Goal: Information Seeking & Learning: Learn about a topic

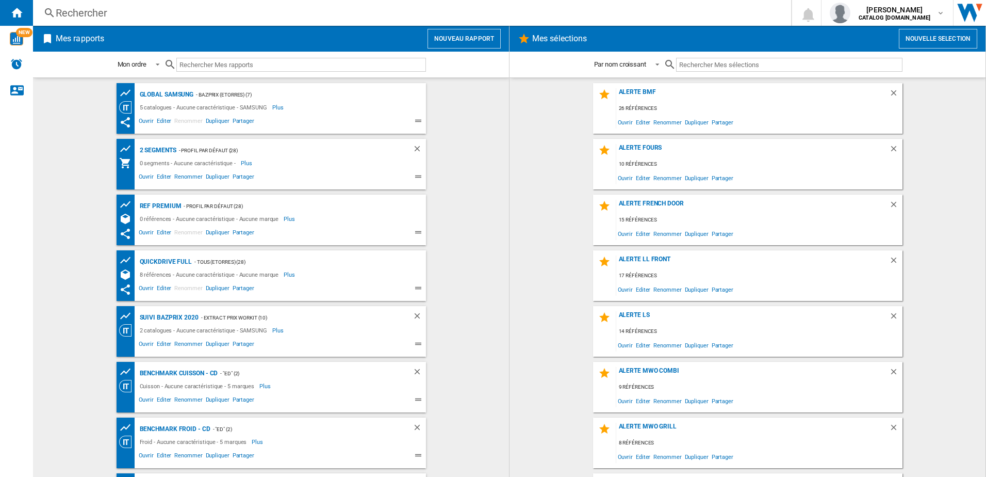
click at [185, 15] on div "Rechercher" at bounding box center [410, 13] width 709 height 14
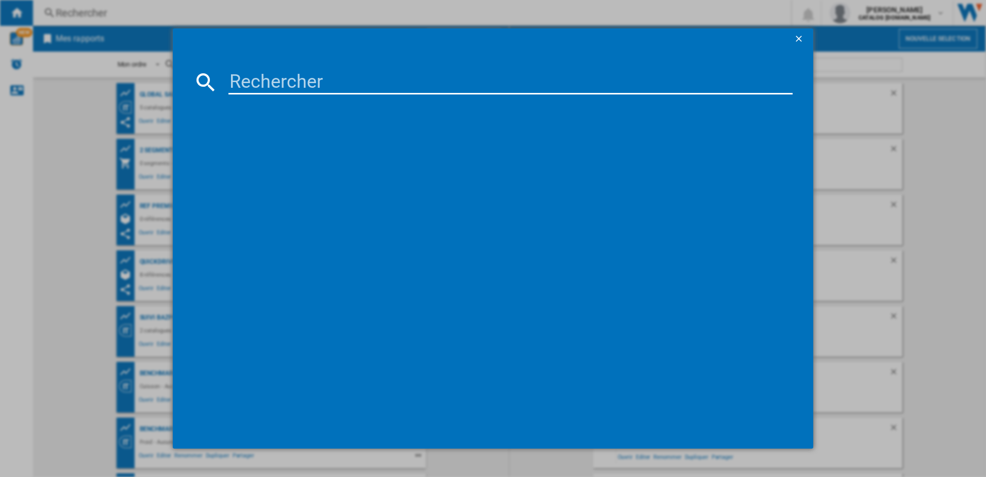
click at [250, 76] on input at bounding box center [511, 82] width 565 height 25
paste input "GBV3100EPY"
type input "GBV3100EPY"
click at [738, 34] on ng-md-icon "getI18NText('BUTTONS.CLOSE_DIALOG')" at bounding box center [800, 40] width 12 height 12
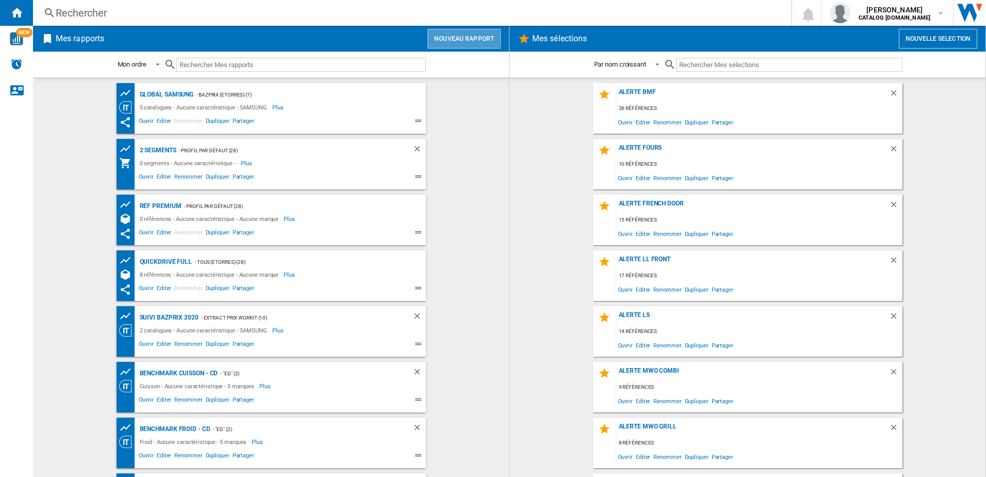
click at [449, 37] on button "Nouveau rapport" at bounding box center [464, 39] width 73 height 20
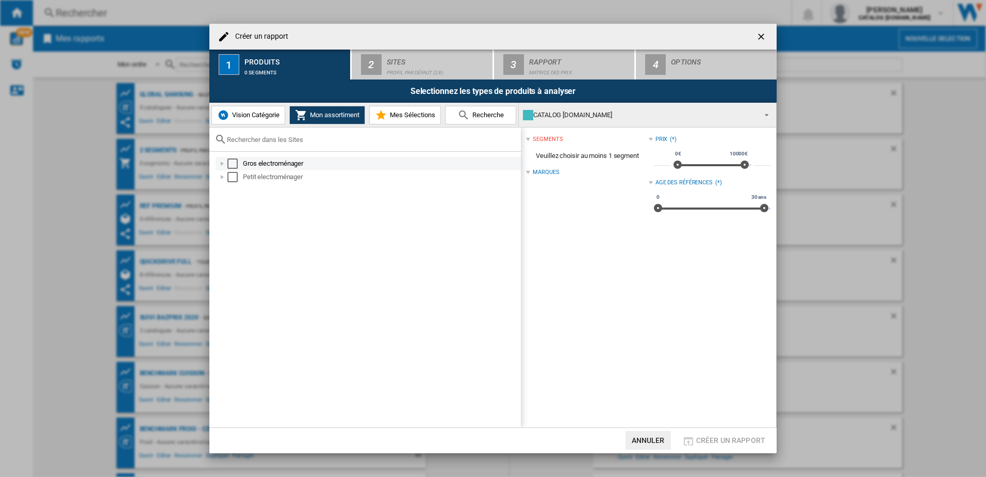
click at [224, 165] on div at bounding box center [222, 163] width 10 height 10
click at [272, 110] on button "Vision Catégorie" at bounding box center [248, 115] width 74 height 19
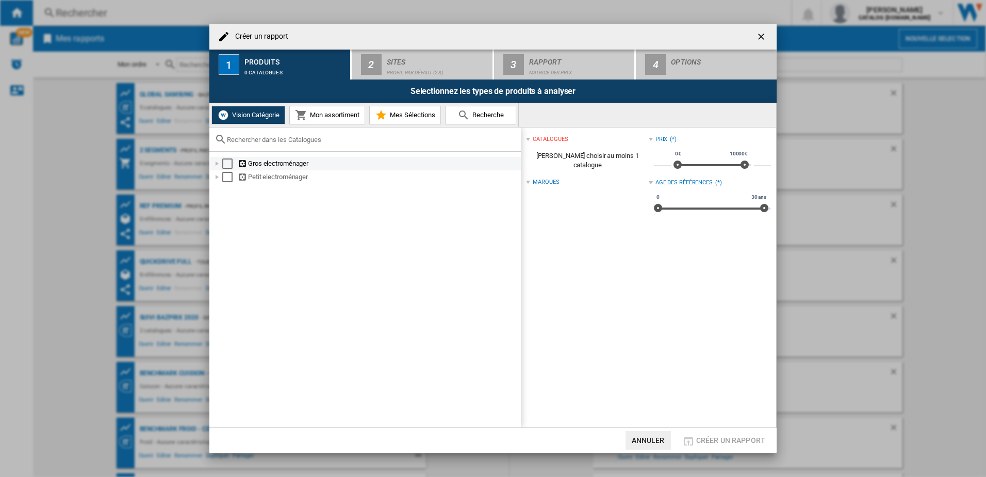
click at [216, 163] on div at bounding box center [217, 163] width 10 height 10
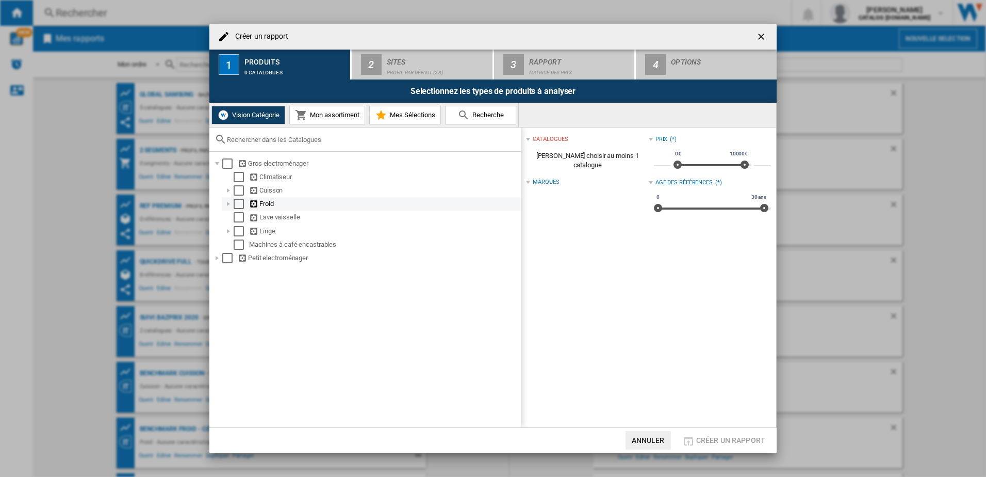
click at [238, 205] on div "Select" at bounding box center [239, 204] width 10 height 10
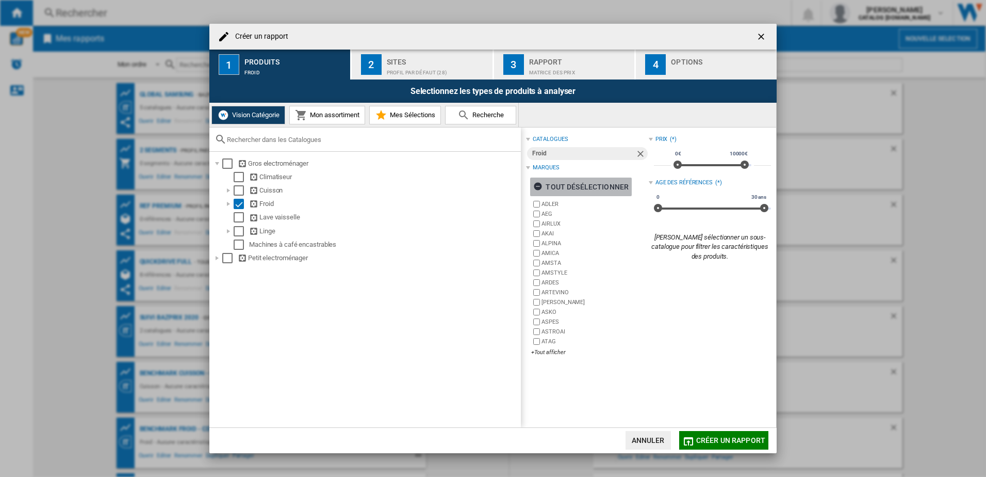
click at [536, 185] on ng-md-icon "button" at bounding box center [539, 188] width 12 height 12
click at [553, 352] on div "+Tout afficher" at bounding box center [589, 352] width 117 height 8
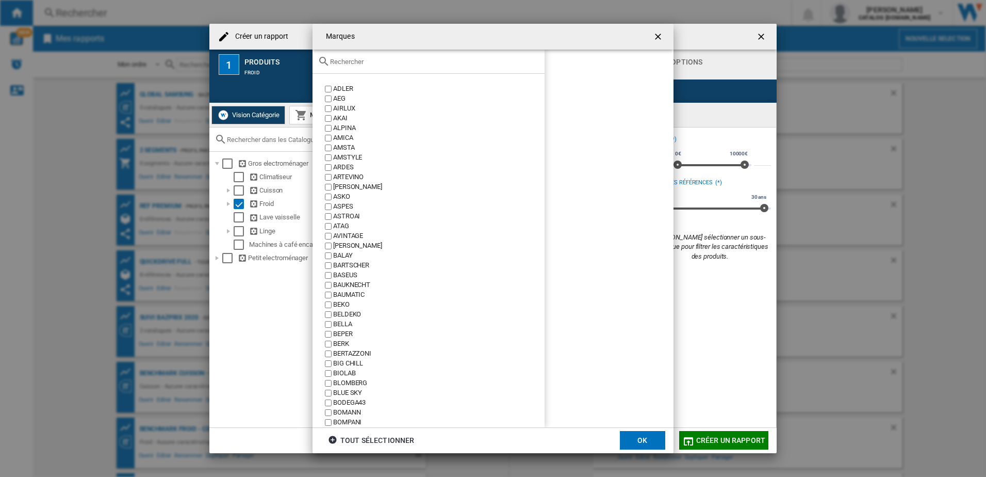
click at [355, 67] on div at bounding box center [429, 62] width 232 height 24
click at [364, 58] on input "text" at bounding box center [434, 62] width 209 height 8
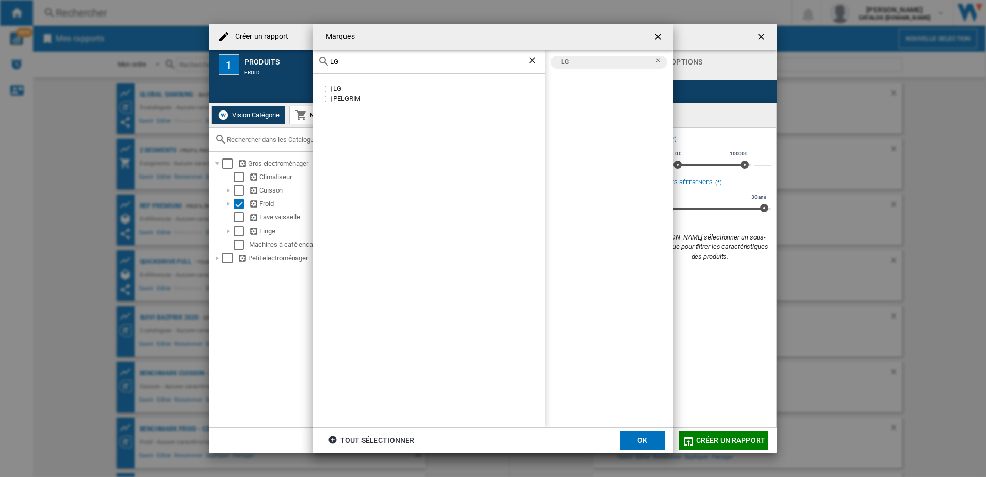
click at [343, 67] on div "LG" at bounding box center [429, 62] width 232 height 24
click at [340, 62] on input "LG" at bounding box center [428, 62] width 197 height 8
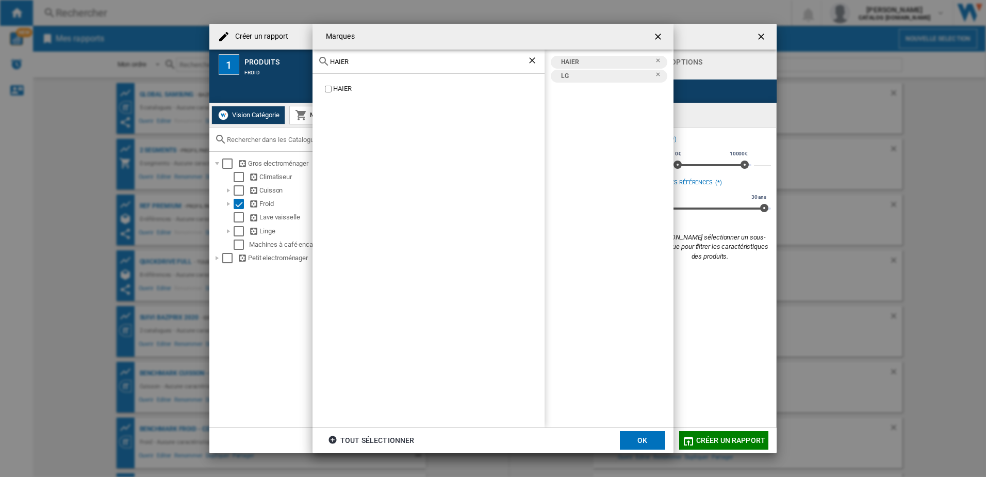
click at [342, 60] on input "HAIER" at bounding box center [428, 62] width 197 height 8
type input "HISE"
click at [332, 88] on label "HISENSE" at bounding box center [434, 89] width 222 height 10
click at [641, 383] on button "OK" at bounding box center [642, 440] width 45 height 19
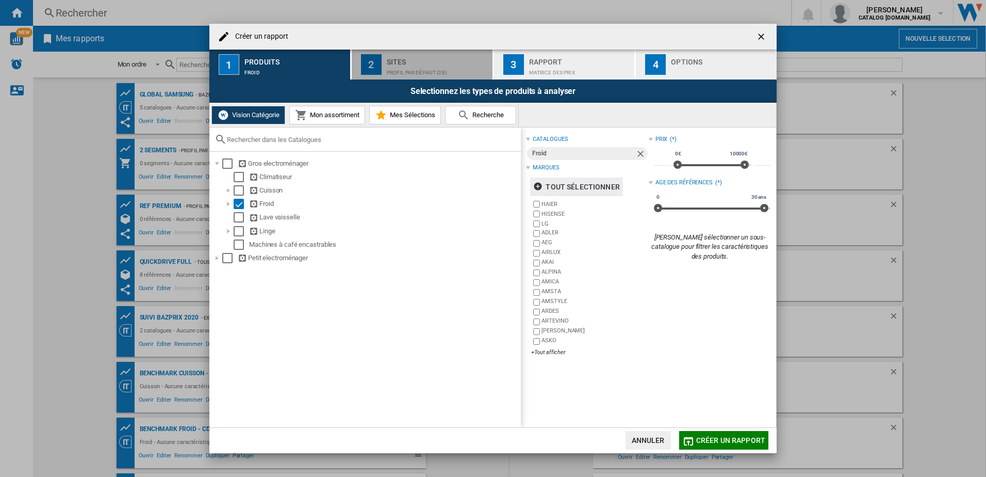
click at [396, 68] on div "Profil par défaut (28)" at bounding box center [438, 69] width 102 height 11
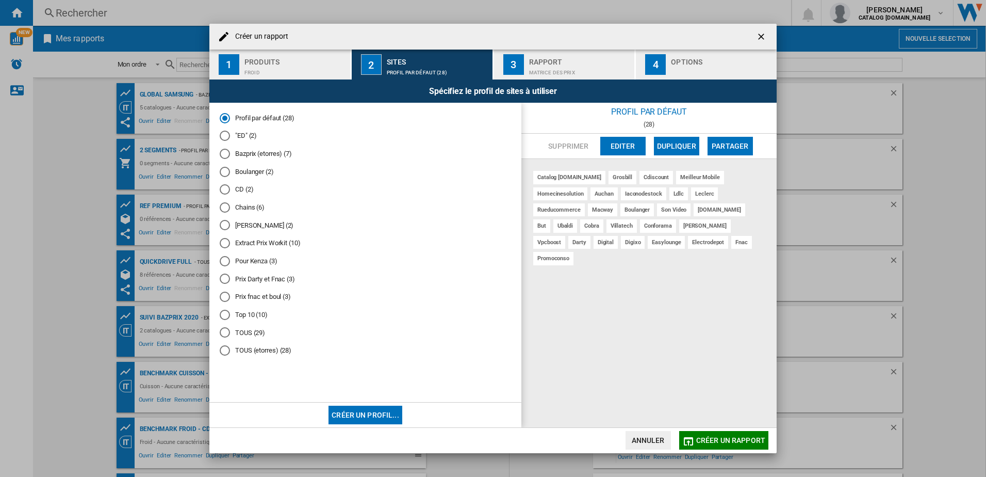
click at [224, 245] on div "Extract Prix Workit (10)" at bounding box center [225, 243] width 10 height 10
click at [548, 68] on div "Matrice des prix" at bounding box center [580, 69] width 102 height 11
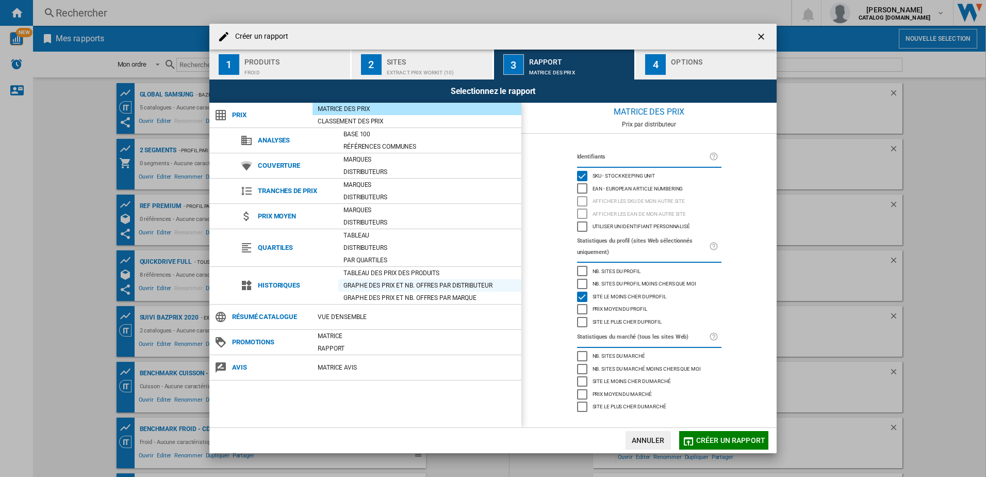
click at [419, 283] on div "Graphe des prix et nb. offres par distributeur" at bounding box center [429, 285] width 183 height 10
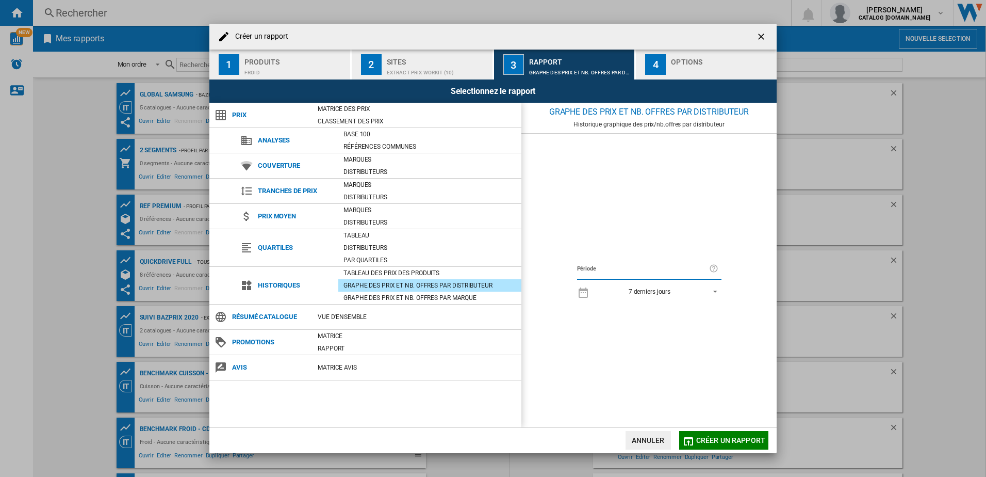
click at [671, 291] on span "7 derniers jours" at bounding box center [650, 291] width 108 height 9
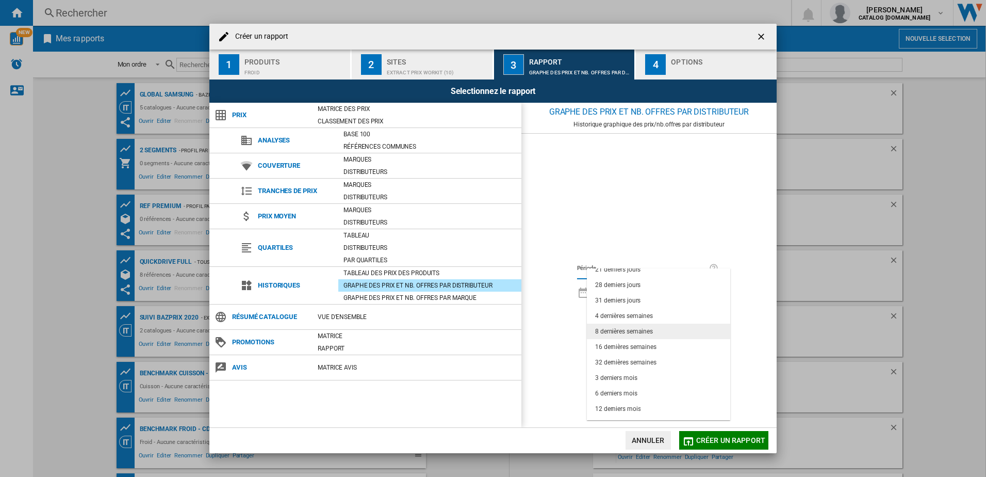
scroll to position [65, 0]
click at [627, 379] on div "6 derniers mois" at bounding box center [616, 381] width 42 height 9
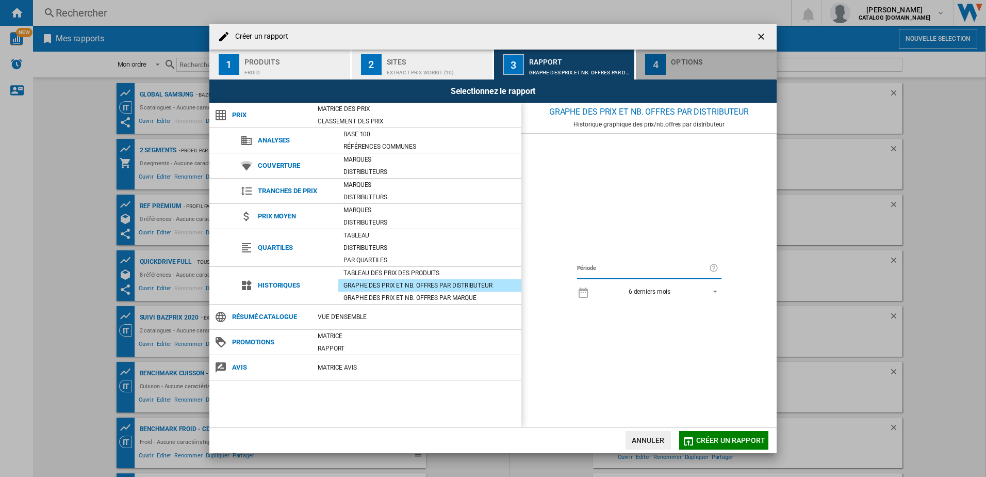
click at [684, 66] on div "button" at bounding box center [722, 69] width 102 height 11
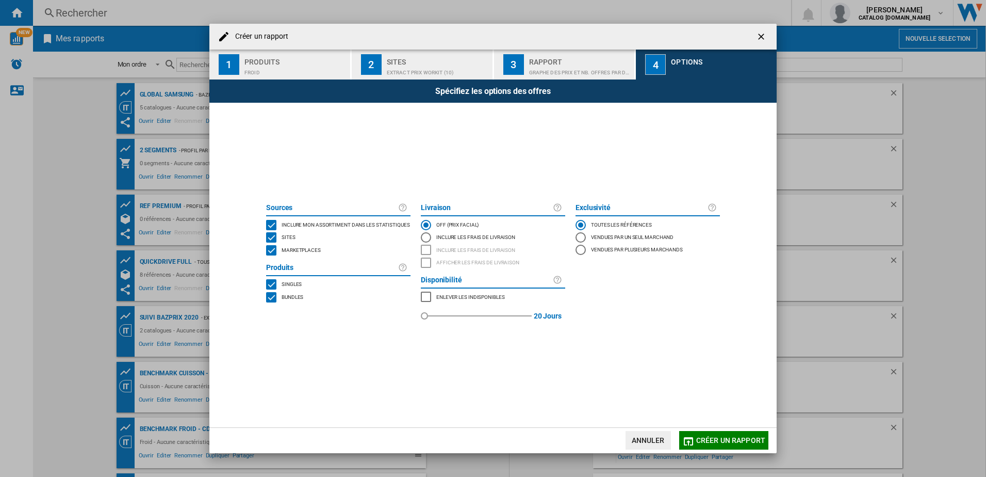
click at [272, 254] on div "MARKETPLACES" at bounding box center [271, 250] width 10 height 10
click at [562, 67] on div "Graphe des prix et nb. offres par distributeur" at bounding box center [580, 69] width 102 height 11
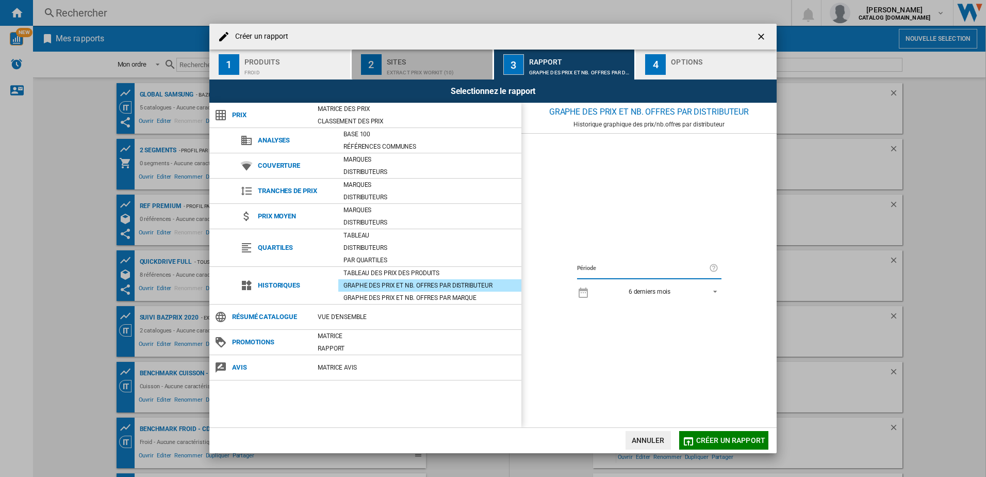
click at [456, 66] on div "Extract Prix Workit (10)" at bounding box center [438, 69] width 102 height 11
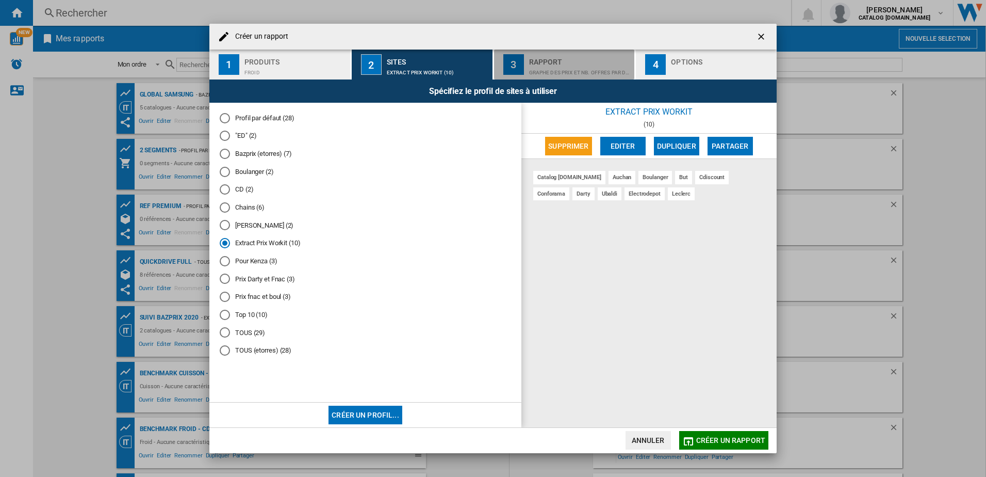
click at [532, 66] on div "Graphe des prix et nb. offres par distributeur" at bounding box center [580, 69] width 102 height 11
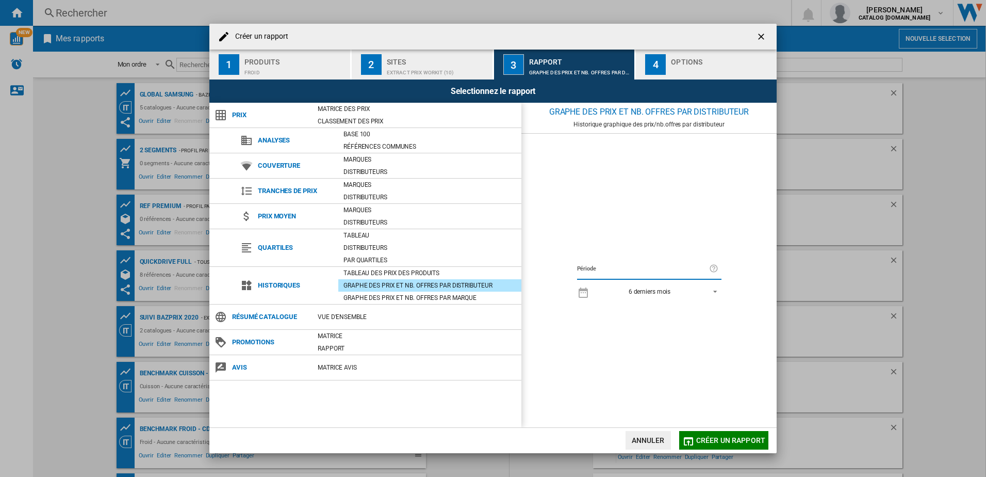
click at [654, 292] on div "6 derniers mois" at bounding box center [650, 291] width 42 height 7
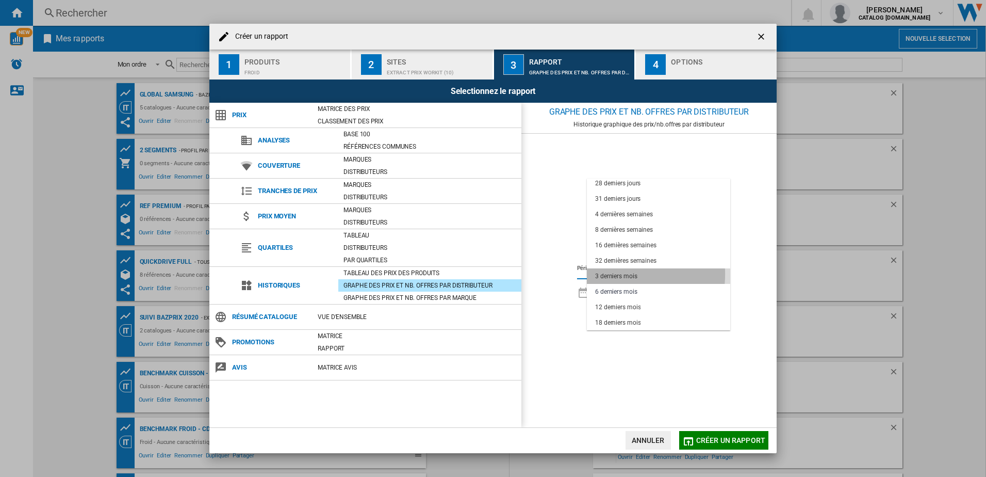
click at [619, 274] on div "3 derniers mois" at bounding box center [616, 276] width 42 height 9
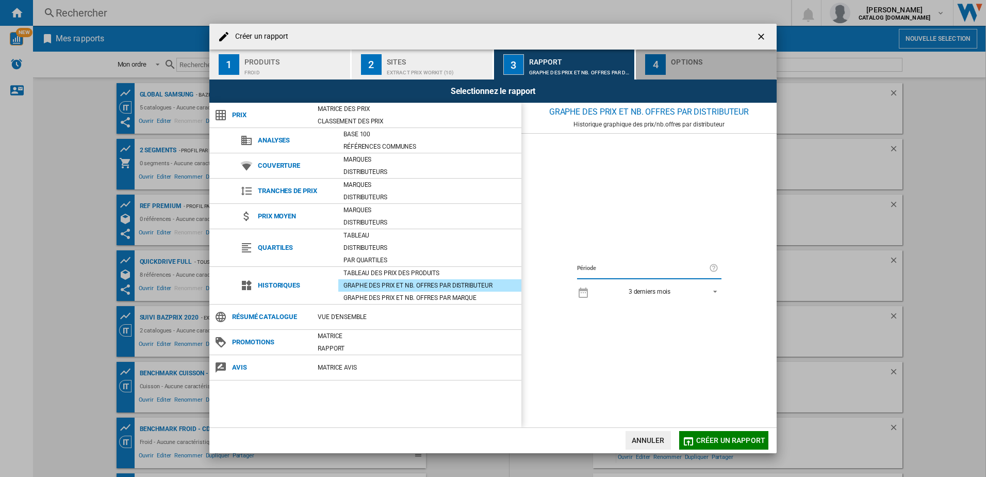
click at [678, 62] on div "Options" at bounding box center [722, 59] width 102 height 11
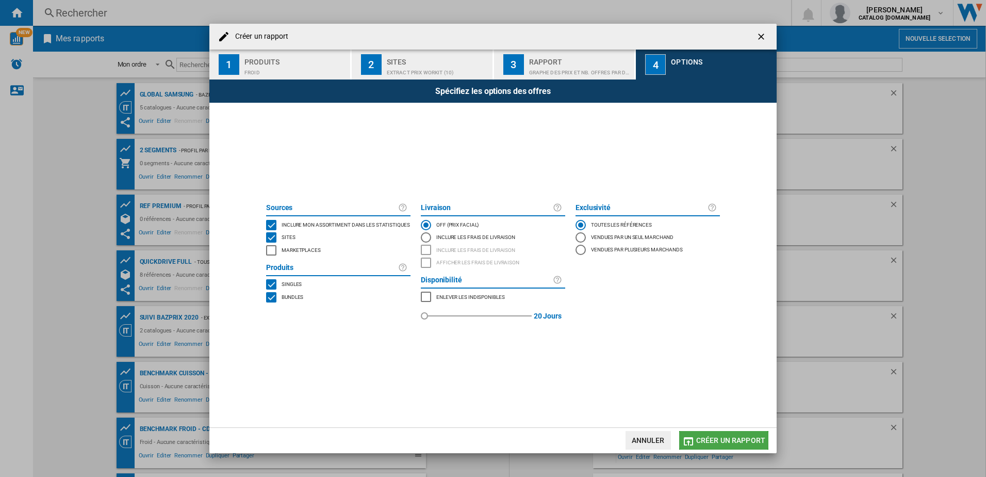
click at [714, 383] on span "Créer un rapport" at bounding box center [730, 440] width 69 height 8
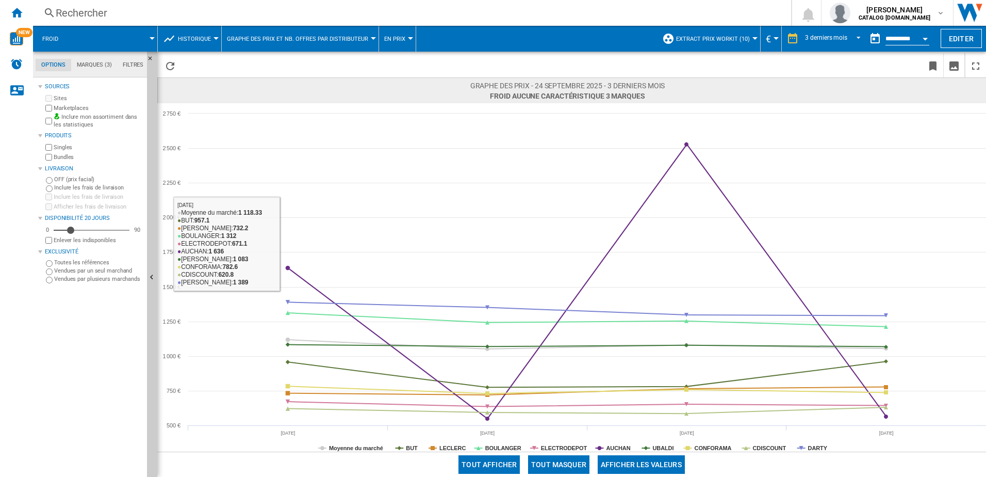
click at [340, 36] on span "Graphe des prix et nb. offres par distributeur" at bounding box center [297, 39] width 141 height 7
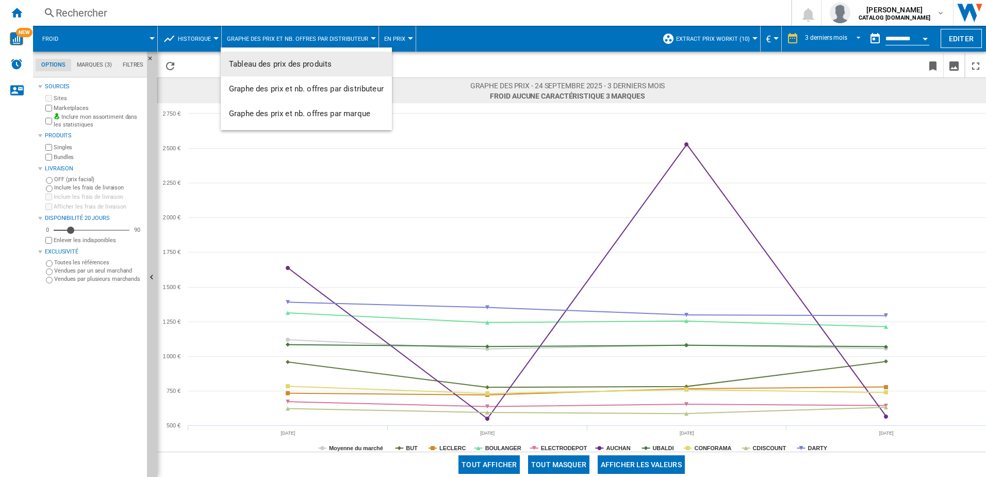
click at [213, 44] on md-backdrop at bounding box center [493, 238] width 986 height 477
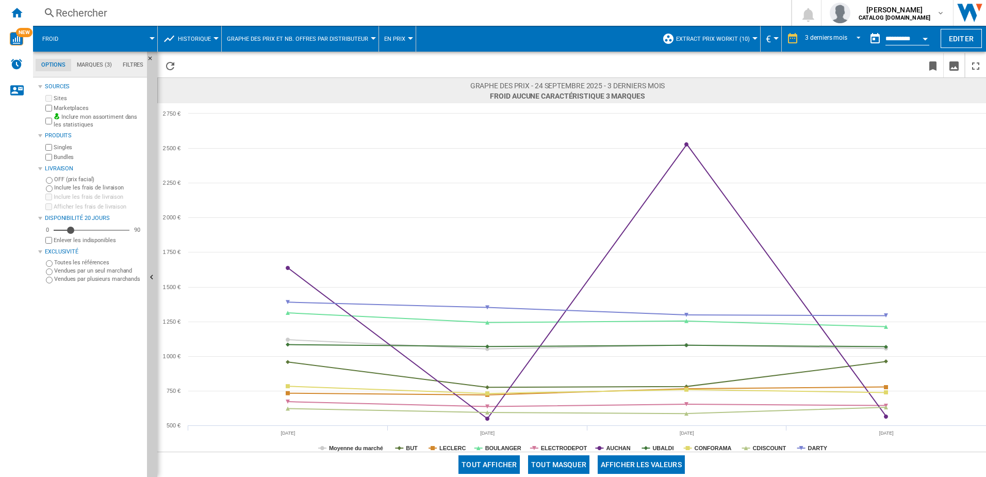
click at [211, 40] on button "Historique" at bounding box center [197, 39] width 38 height 26
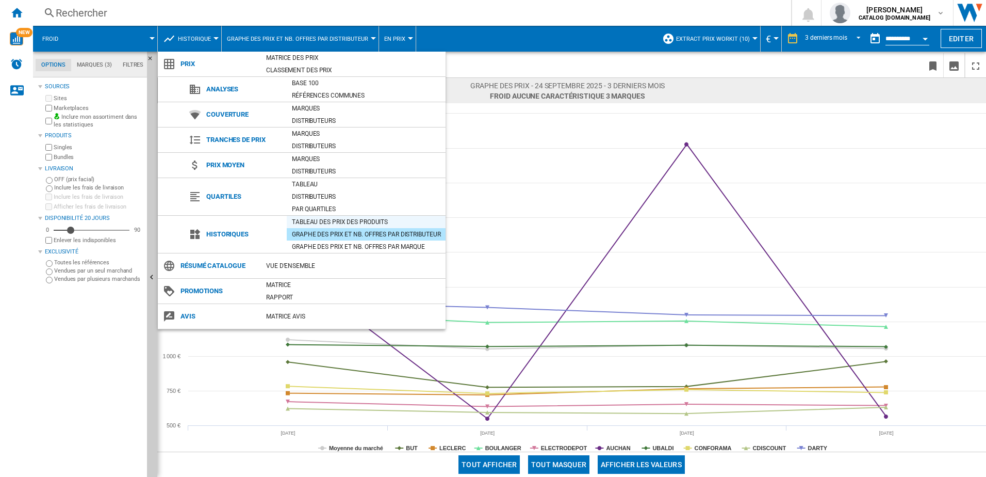
click at [329, 219] on div "Tableau des prix des produits" at bounding box center [366, 222] width 159 height 10
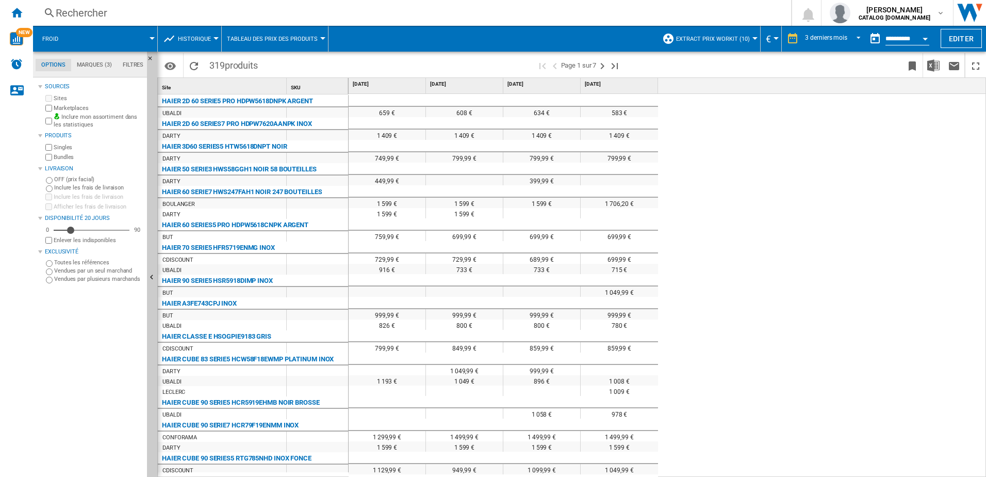
drag, startPoint x: 616, startPoint y: 190, endPoint x: 386, endPoint y: 184, distance: 229.6
click at [373, 83] on span "[DATE]" at bounding box center [388, 83] width 71 height 7
click at [465, 102] on div at bounding box center [464, 100] width 77 height 12
click at [206, 41] on span "Historique" at bounding box center [194, 39] width 33 height 7
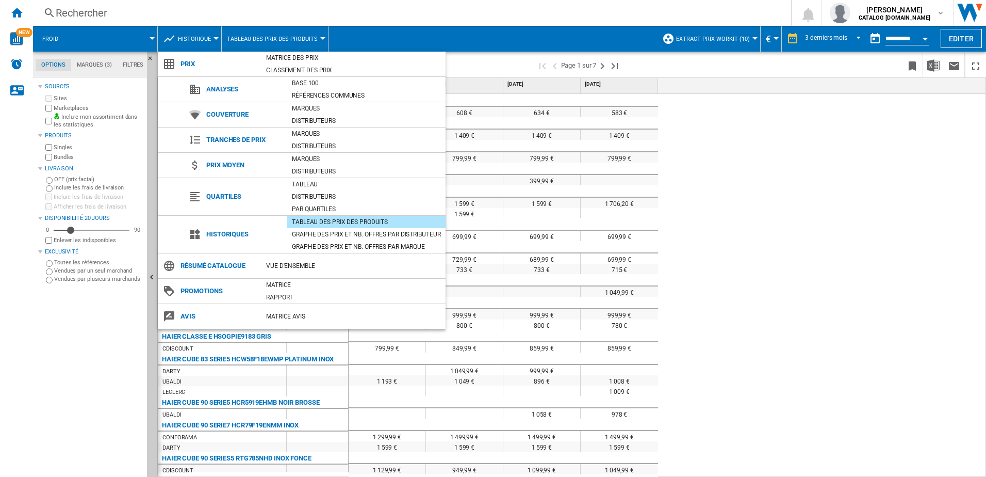
click at [552, 169] on md-backdrop at bounding box center [493, 238] width 986 height 477
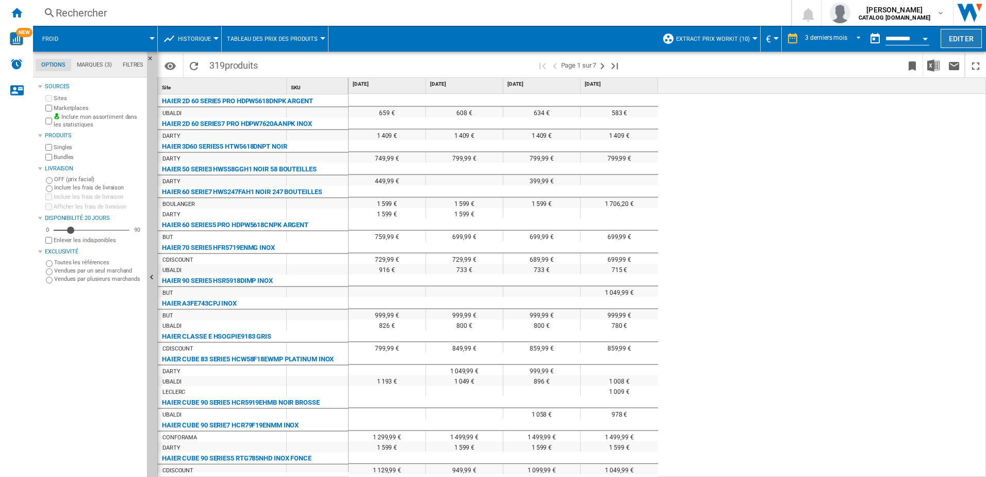
click at [738, 35] on button "Editer" at bounding box center [961, 38] width 41 height 19
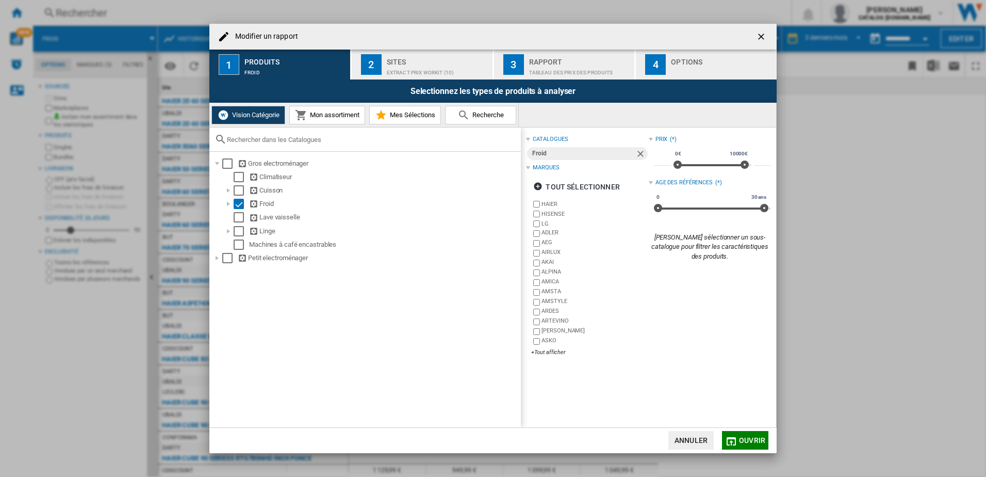
click at [738, 37] on ng-md-icon "getI18NText('BUTTONS.CLOSE_DIALOG')" at bounding box center [762, 37] width 12 height 12
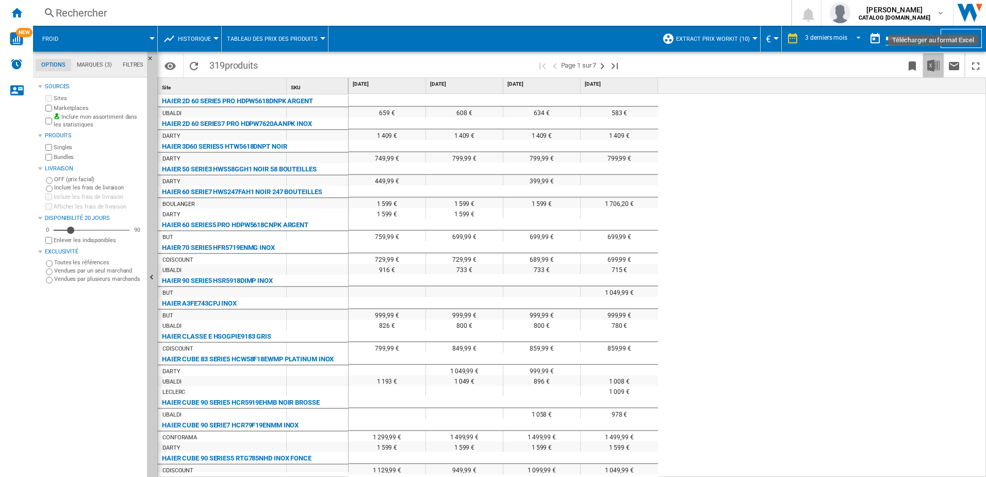
click at [738, 68] on img "Télécharger au format Excel" at bounding box center [934, 65] width 12 height 12
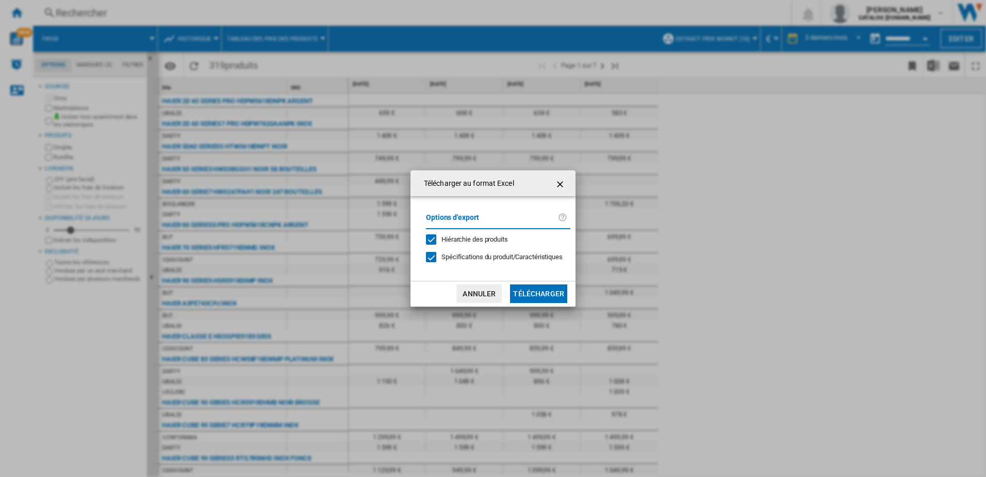
click at [540, 299] on button "Télécharger" at bounding box center [538, 293] width 57 height 19
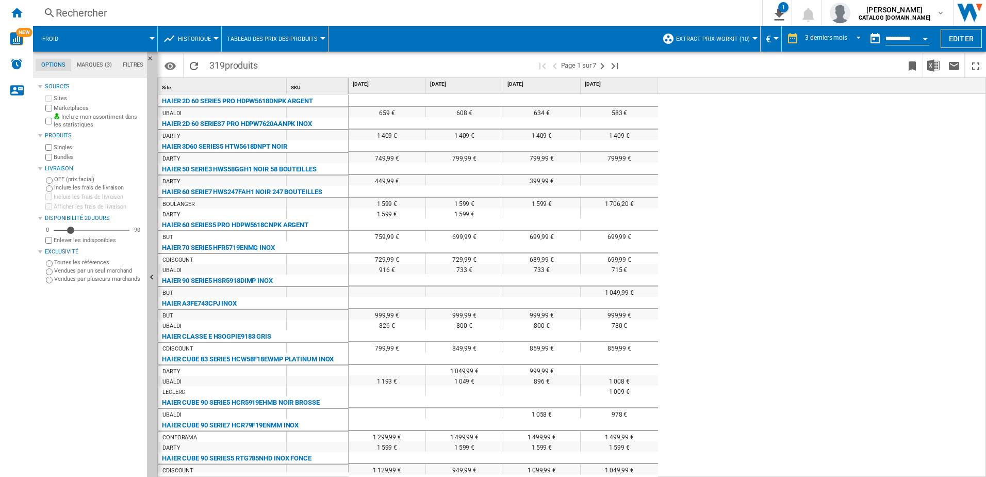
click at [267, 5] on div "Rechercher Rechercher 0 1 Froid/Aucune caractéristique/3 marques [Tableau des p…" at bounding box center [509, 13] width 953 height 26
click at [266, 9] on div "Rechercher" at bounding box center [396, 13] width 680 height 14
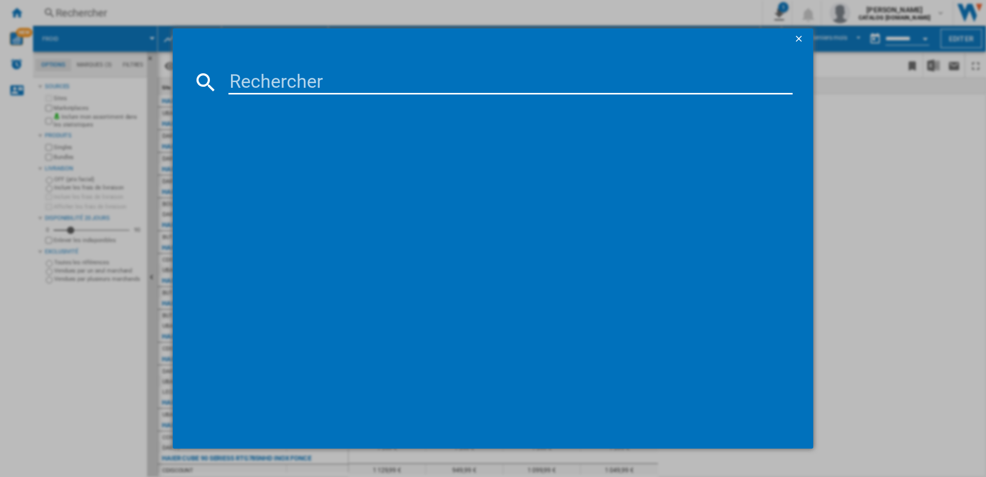
click at [310, 76] on input at bounding box center [511, 82] width 565 height 25
paste input "GBV3100EPY"
type input "GBV3100EPY"
click at [289, 156] on div "LG GBV3100EPY ARGENT" at bounding box center [498, 149] width 583 height 17
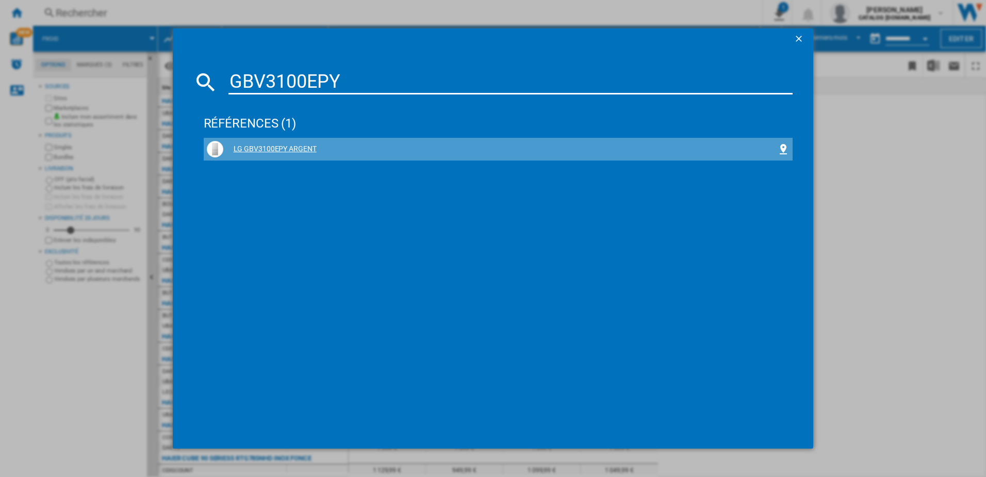
click at [290, 148] on div "LG GBV3100EPY ARGENT" at bounding box center [500, 149] width 555 height 10
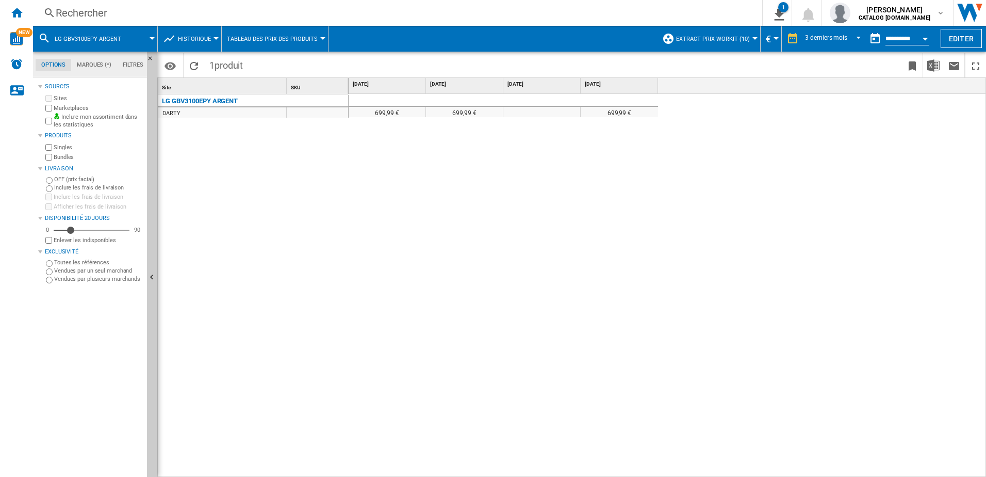
click at [204, 39] on span "Historique" at bounding box center [194, 39] width 33 height 7
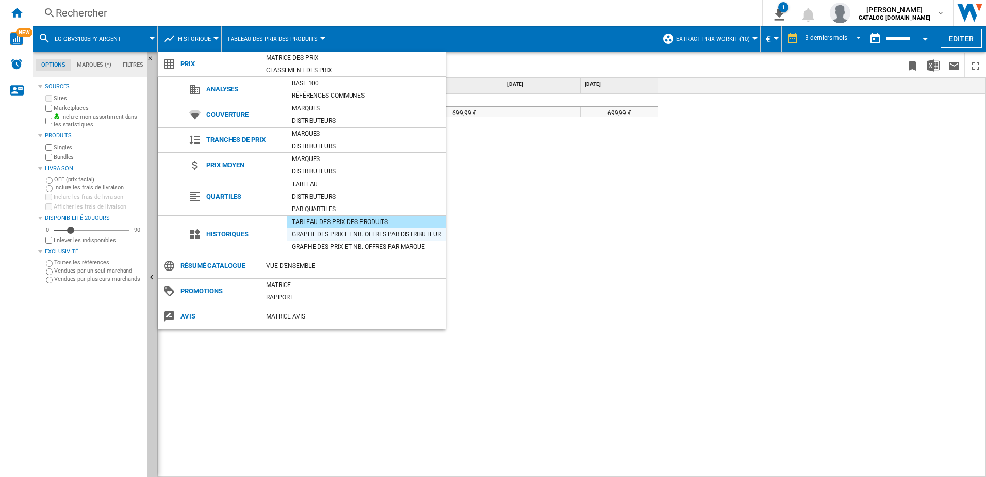
click at [338, 237] on div "Graphe des prix et nb. offres par distributeur" at bounding box center [366, 234] width 159 height 10
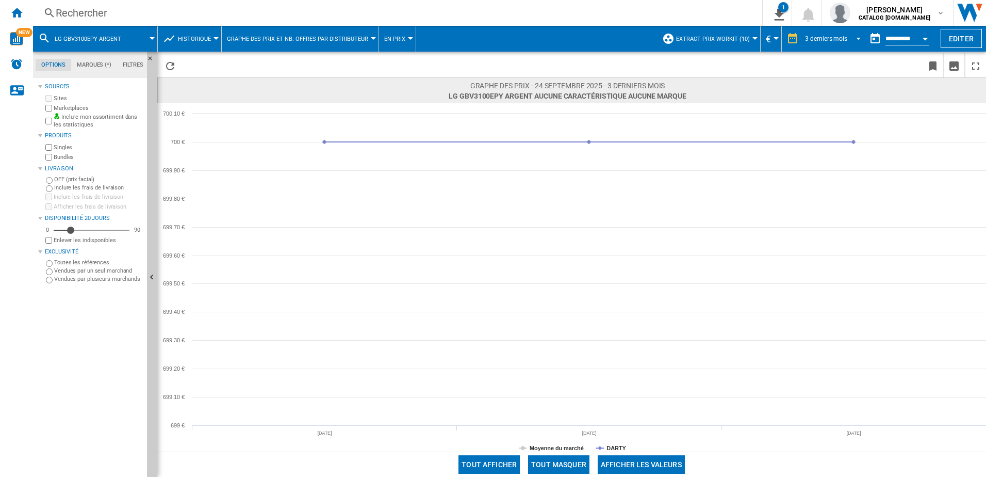
click at [738, 36] on md-select-value "3 derniers mois" at bounding box center [834, 38] width 61 height 15
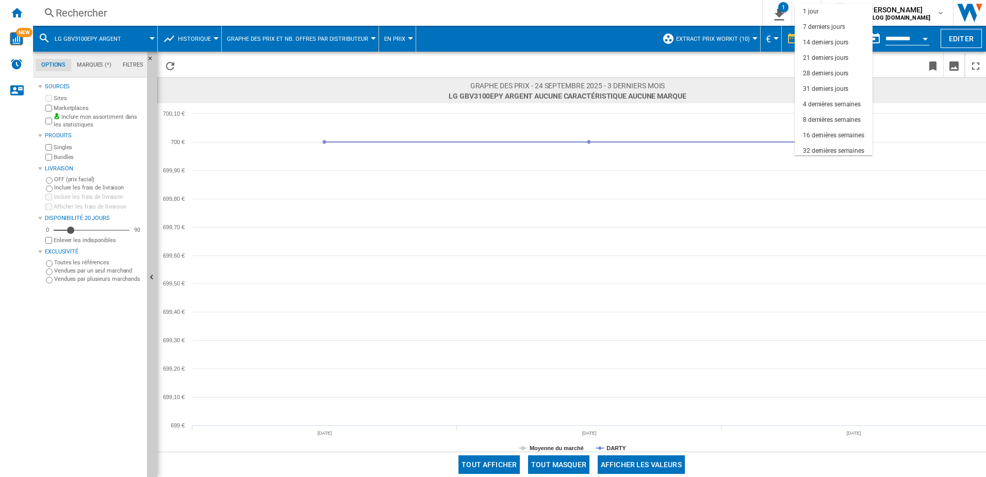
scroll to position [65, 0]
click at [738, 112] on div "6 derniers mois" at bounding box center [824, 116] width 42 height 9
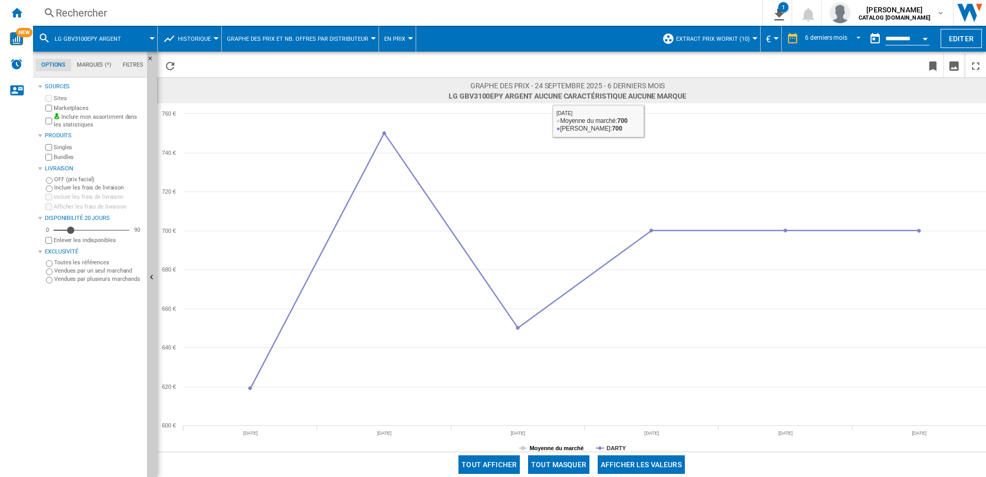
click at [561, 383] on tspan "Moyenne du marché" at bounding box center [557, 448] width 54 height 6
click at [330, 38] on span "Graphe des prix et nb. offres par distributeur" at bounding box center [297, 39] width 141 height 7
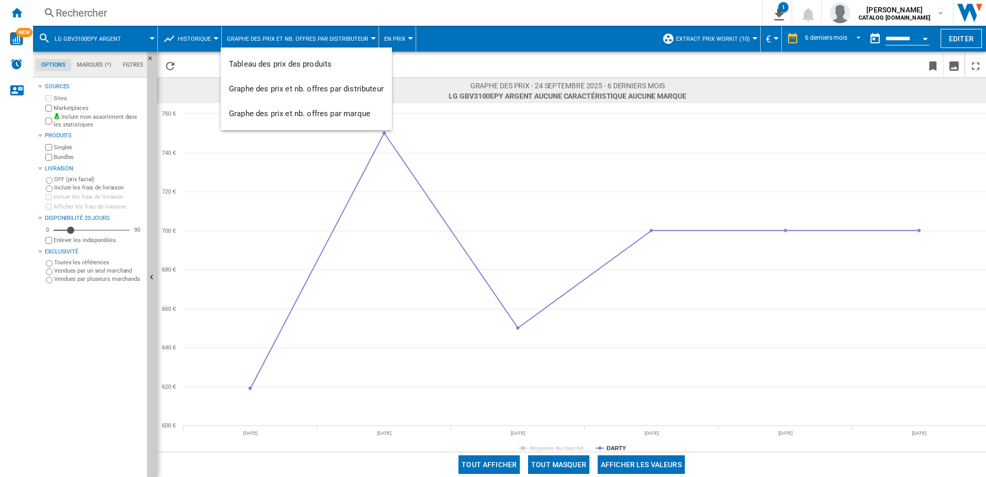
click at [202, 36] on md-backdrop at bounding box center [493, 238] width 986 height 477
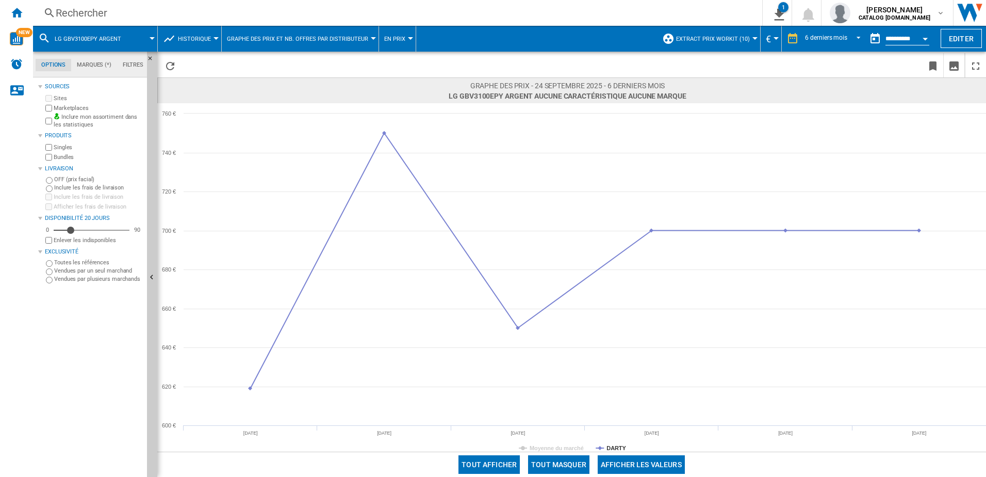
click at [206, 38] on span "Historique" at bounding box center [194, 39] width 33 height 7
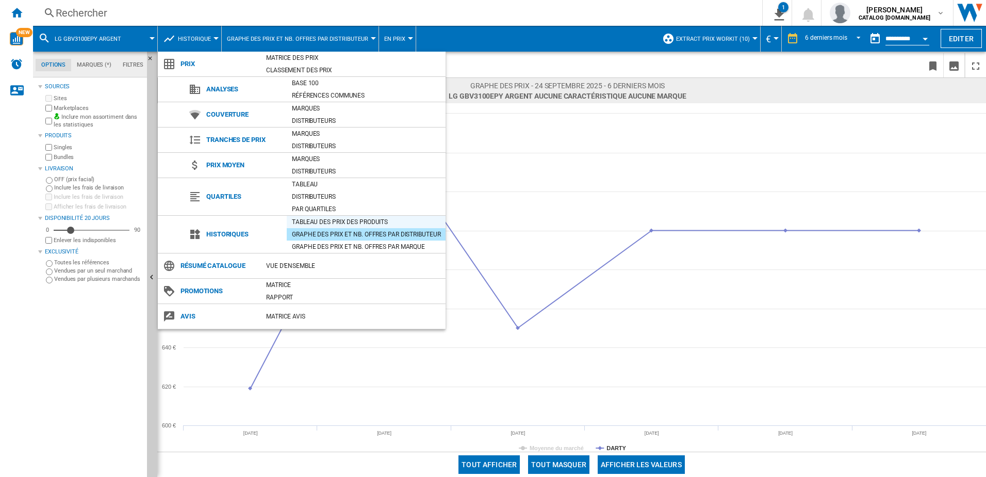
click at [384, 224] on div "Tableau des prix des produits" at bounding box center [366, 222] width 159 height 10
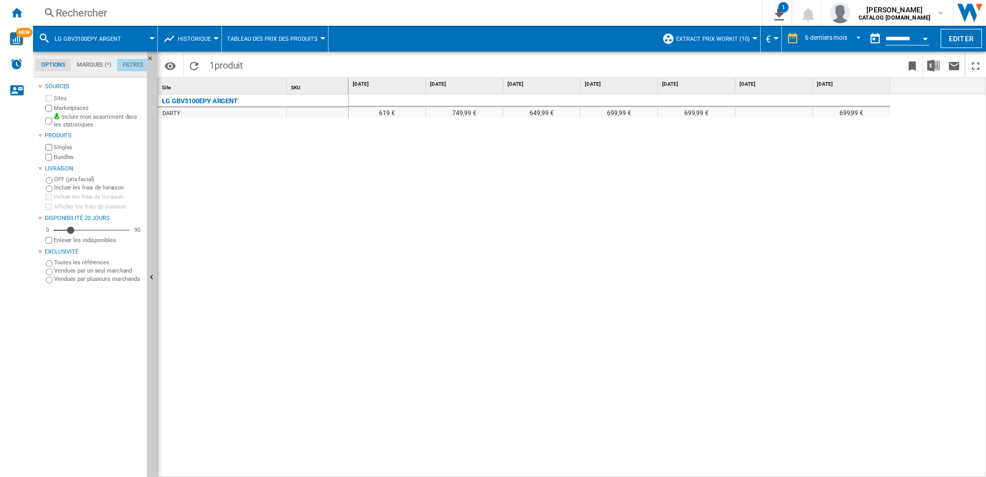
click at [132, 68] on md-tab-item "Filtres" at bounding box center [133, 65] width 32 height 12
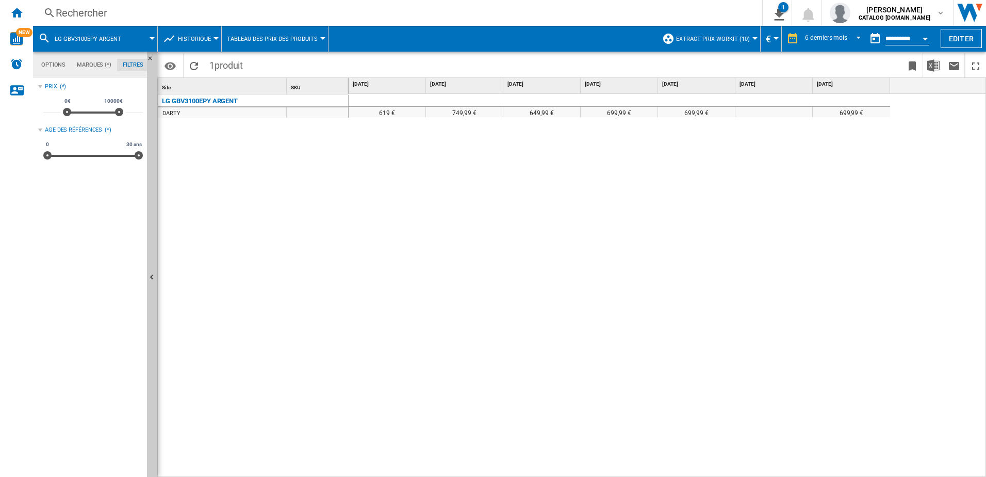
click at [96, 66] on md-tab-item "Marques (*)" at bounding box center [94, 65] width 46 height 12
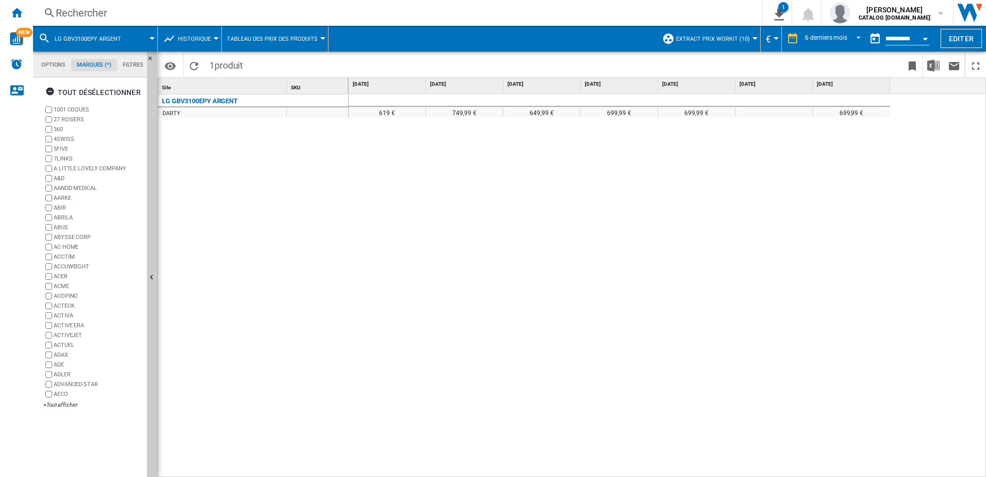
click at [51, 68] on md-tab-item "Options" at bounding box center [54, 65] width 36 height 12
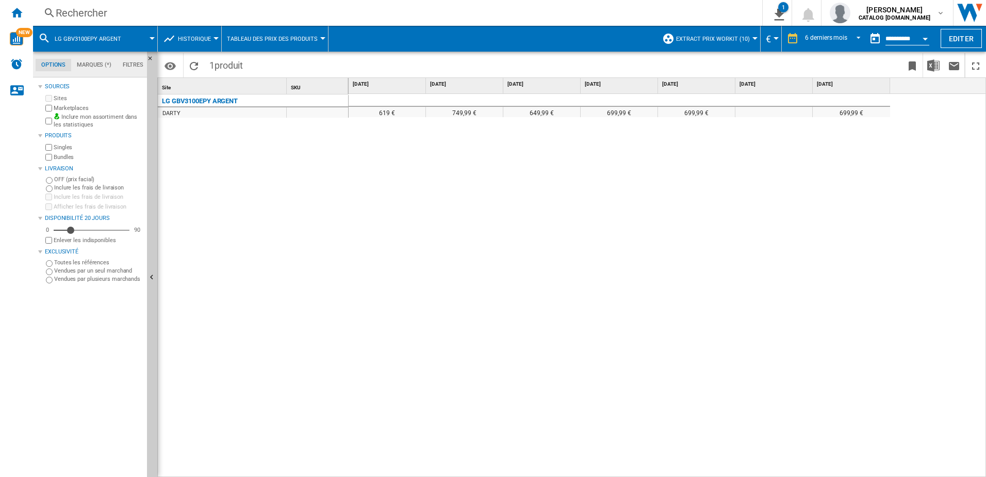
scroll to position [12, 0]
click at [147, 39] on span at bounding box center [144, 39] width 17 height 26
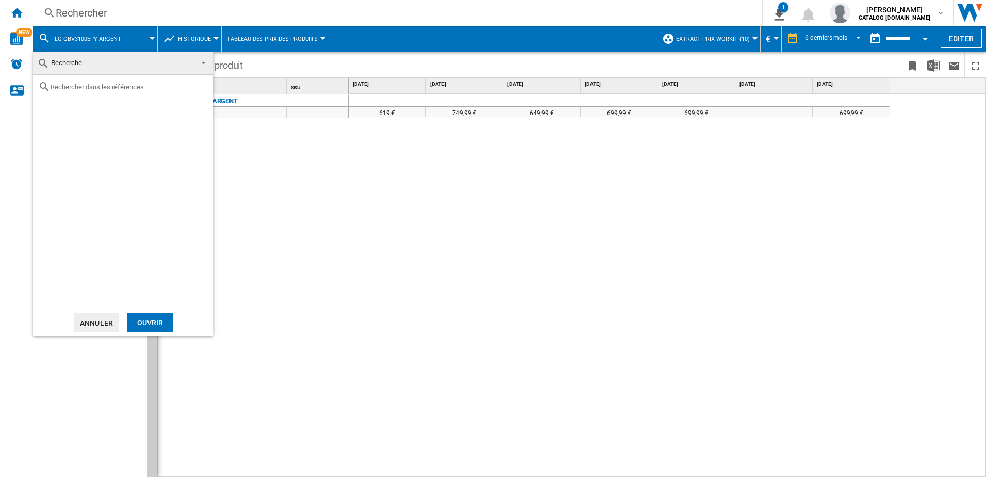
click at [113, 324] on button "Annuler" at bounding box center [96, 322] width 45 height 19
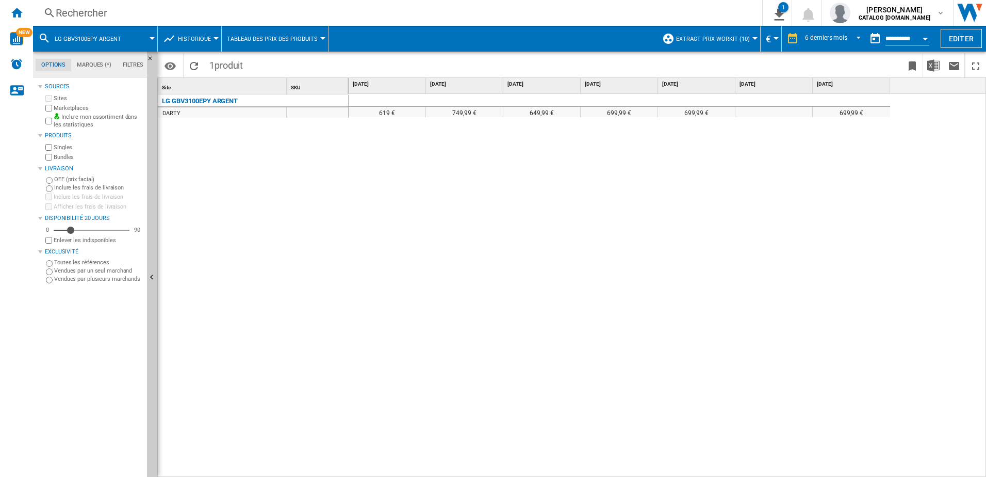
click at [147, 39] on span at bounding box center [144, 39] width 17 height 26
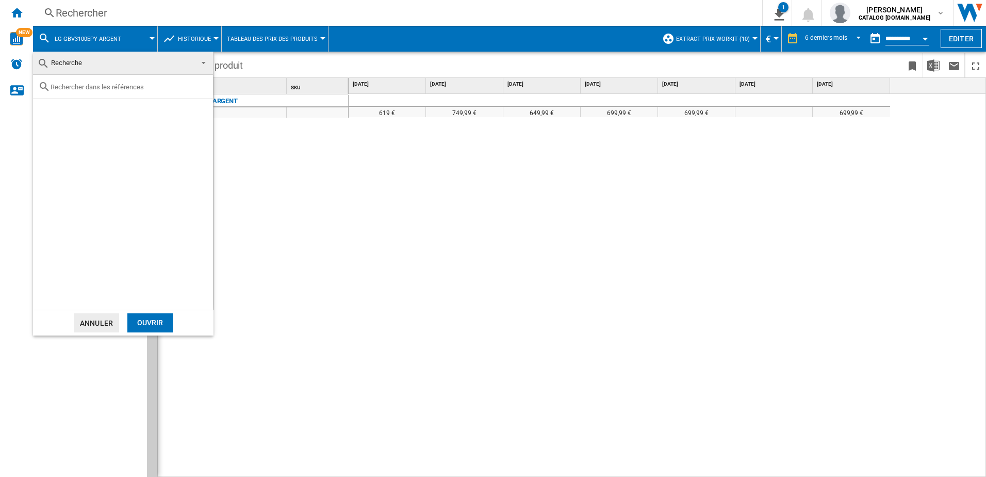
click at [126, 66] on span "Recherche" at bounding box center [114, 63] width 155 height 14
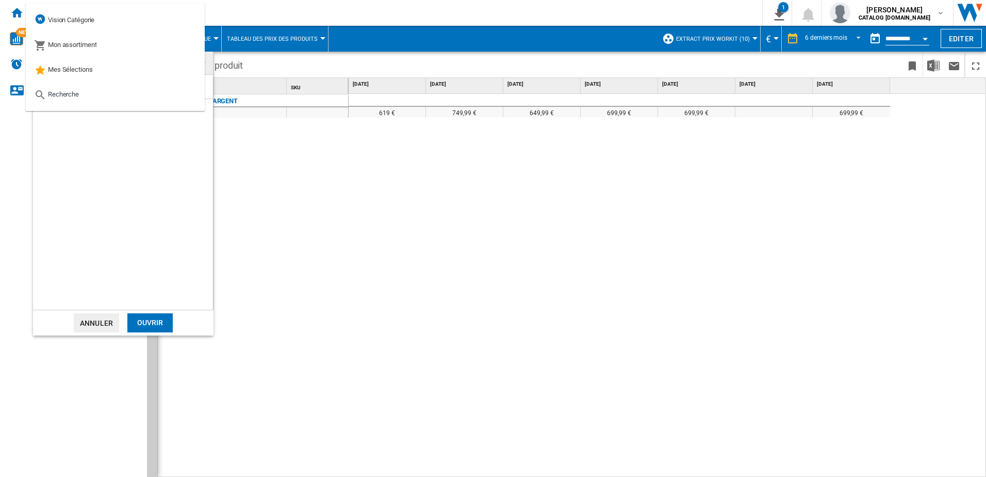
click at [149, 318] on div "Ouvrir" at bounding box center [149, 322] width 45 height 19
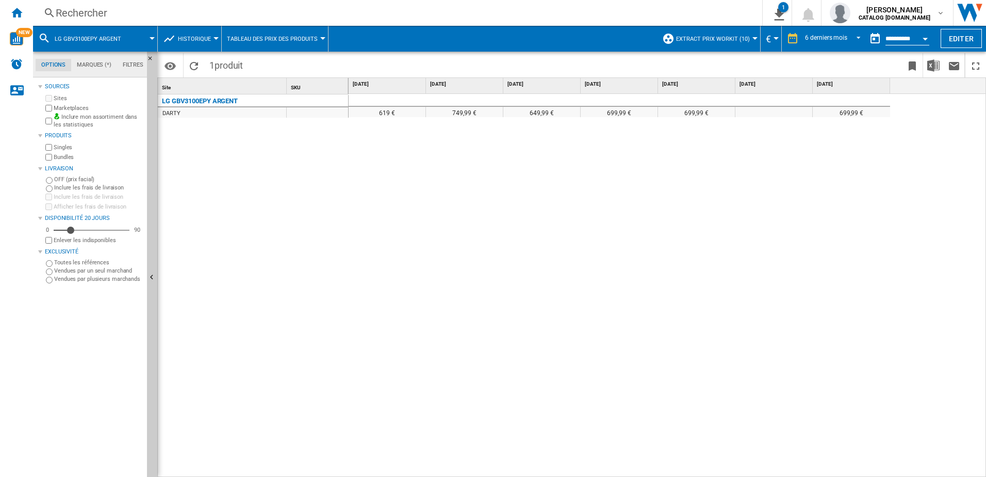
click at [114, 34] on button "LG GBV3100EPY ARGENT" at bounding box center [93, 39] width 77 height 26
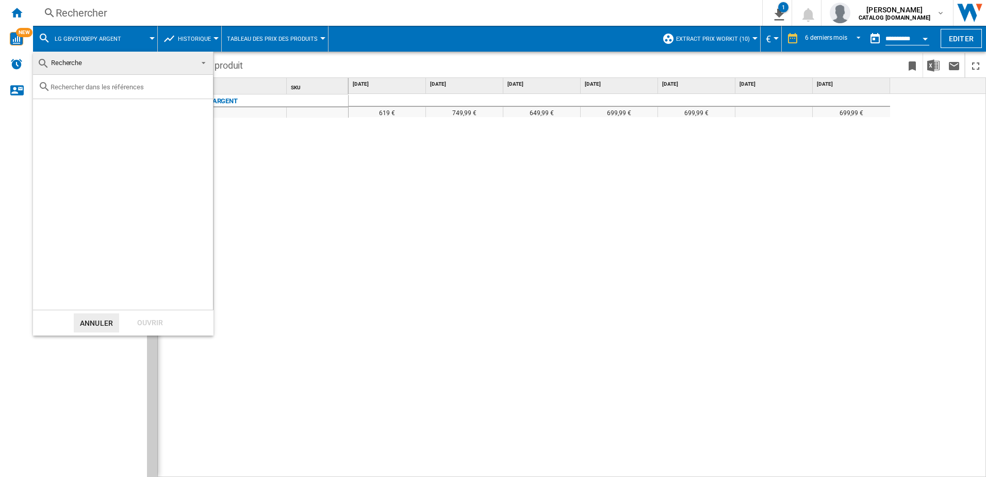
click at [98, 91] on div at bounding box center [123, 87] width 180 height 24
click at [97, 87] on input "text" at bounding box center [129, 87] width 157 height 8
click at [202, 59] on span at bounding box center [200, 62] width 12 height 14
